Goal: Find specific page/section: Find specific page/section

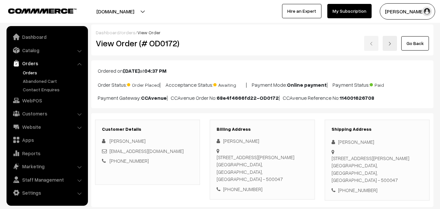
scroll to position [65, 0]
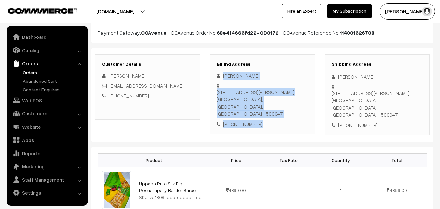
click at [37, 71] on link "Orders" at bounding box center [53, 72] width 65 height 7
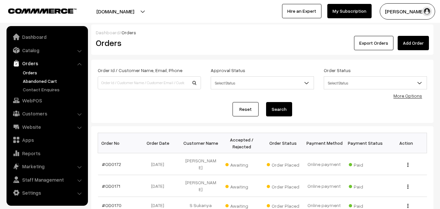
click at [42, 79] on link "Abandoned Cart" at bounding box center [53, 81] width 65 height 7
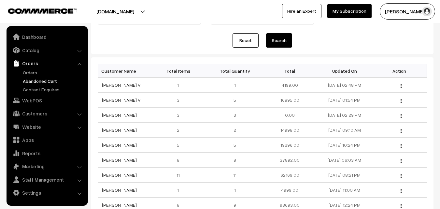
scroll to position [65, 0]
